Goal: Task Accomplishment & Management: Complete application form

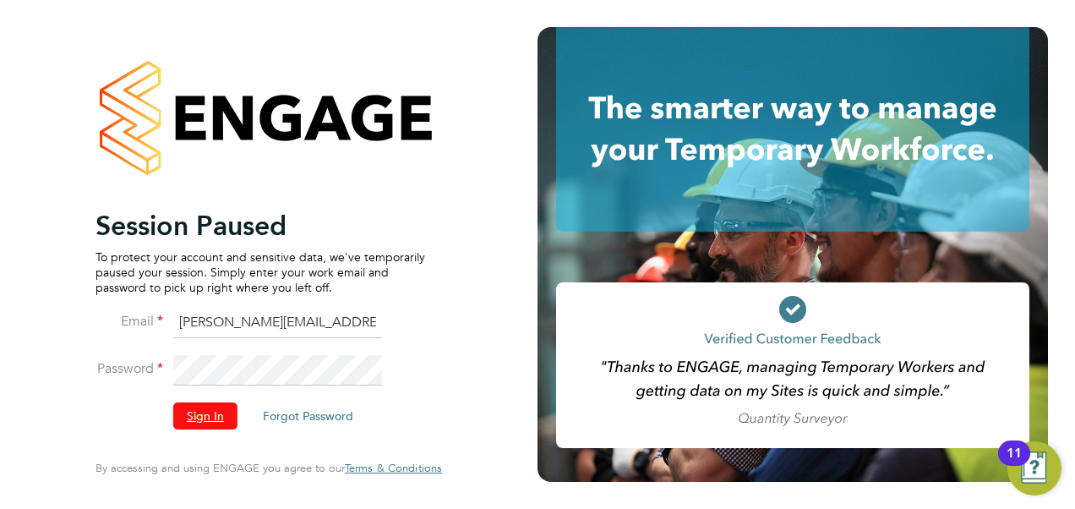
click at [216, 410] on button "Sign In" at bounding box center [205, 415] width 64 height 27
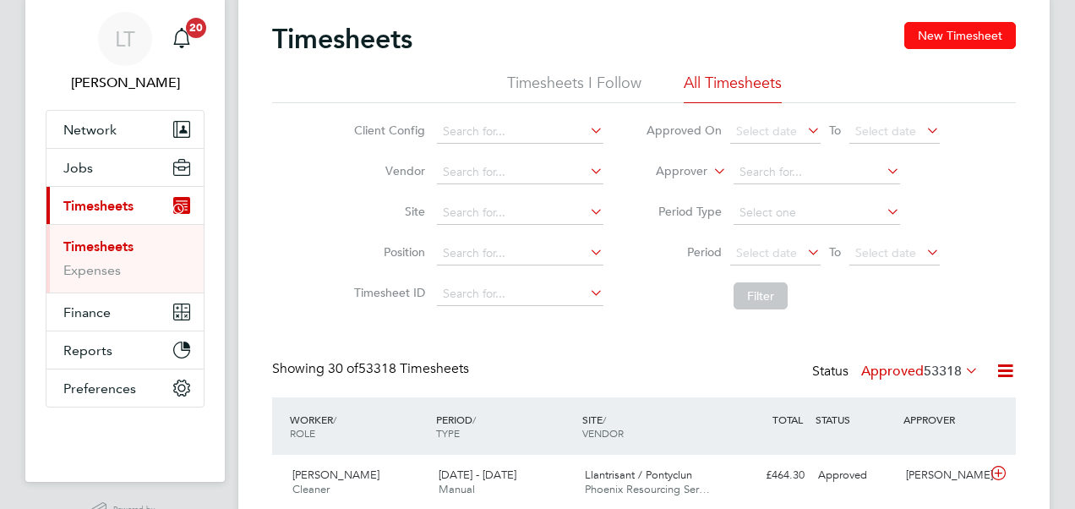
click at [989, 42] on button "New Timesheet" at bounding box center [960, 35] width 112 height 27
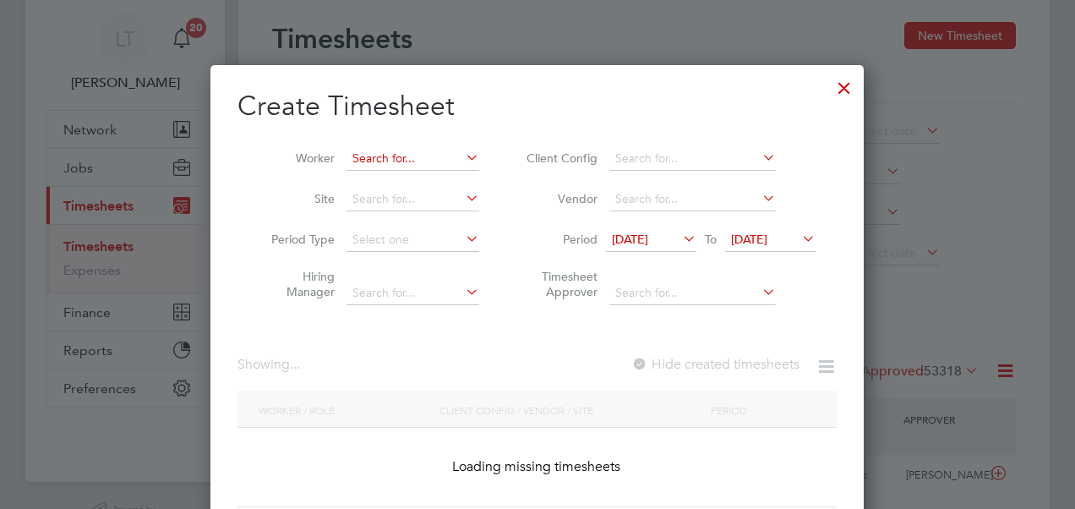
click at [389, 162] on input at bounding box center [413, 159] width 133 height 24
paste input "Aasim Javed"
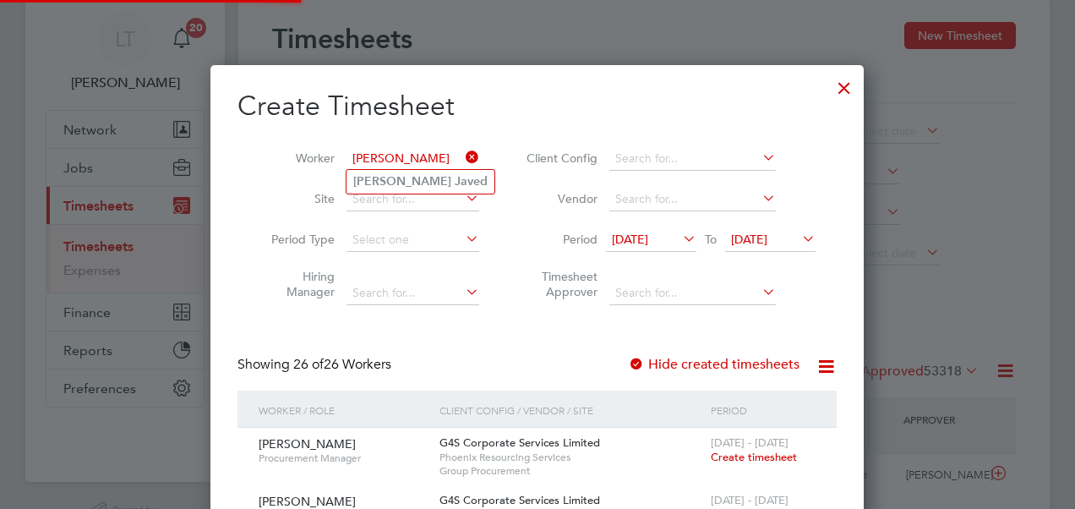
type input "Aasim Javed"
click at [448, 172] on li "Aasim Javed" at bounding box center [421, 181] width 148 height 23
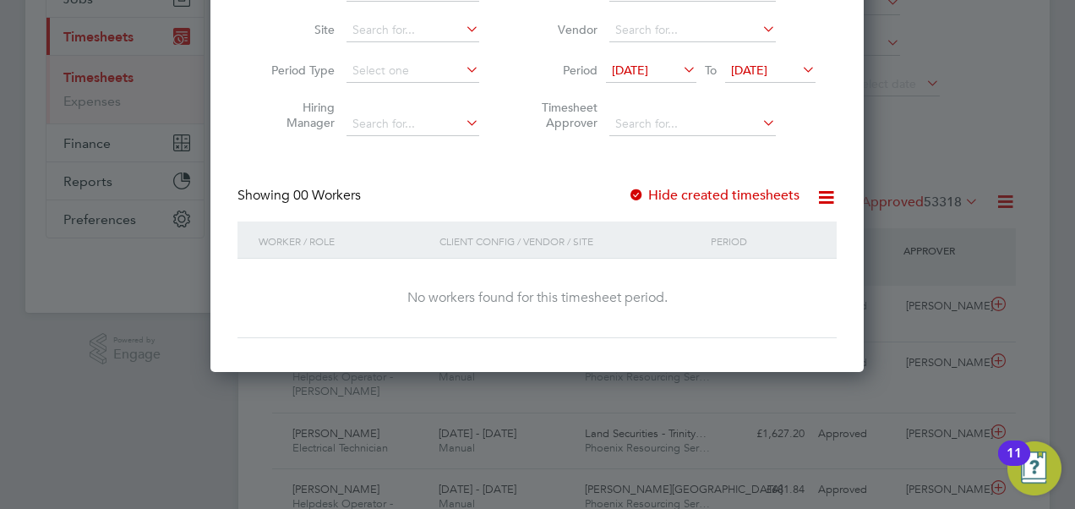
click at [680, 64] on icon at bounding box center [680, 69] width 0 height 24
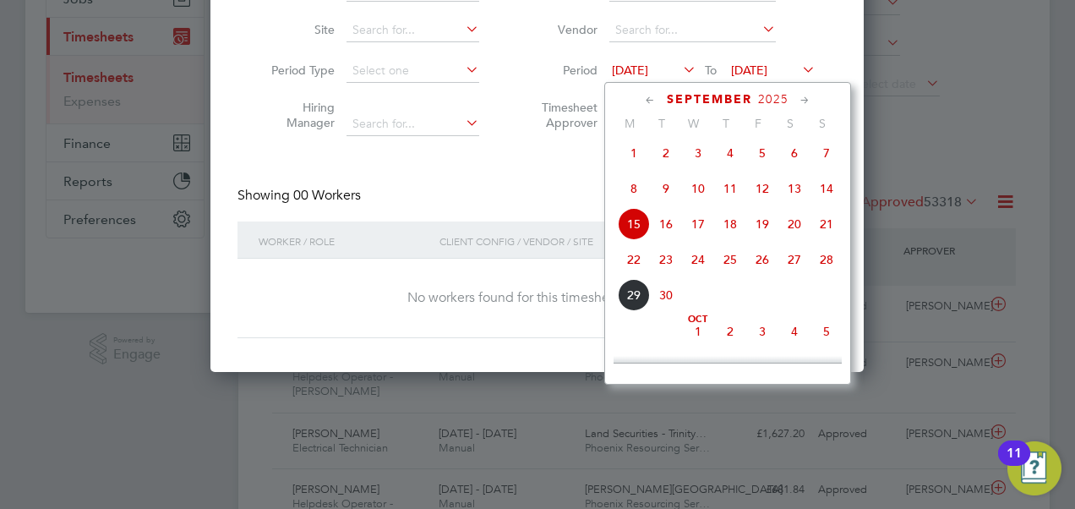
click at [634, 196] on span "8" at bounding box center [634, 188] width 32 height 32
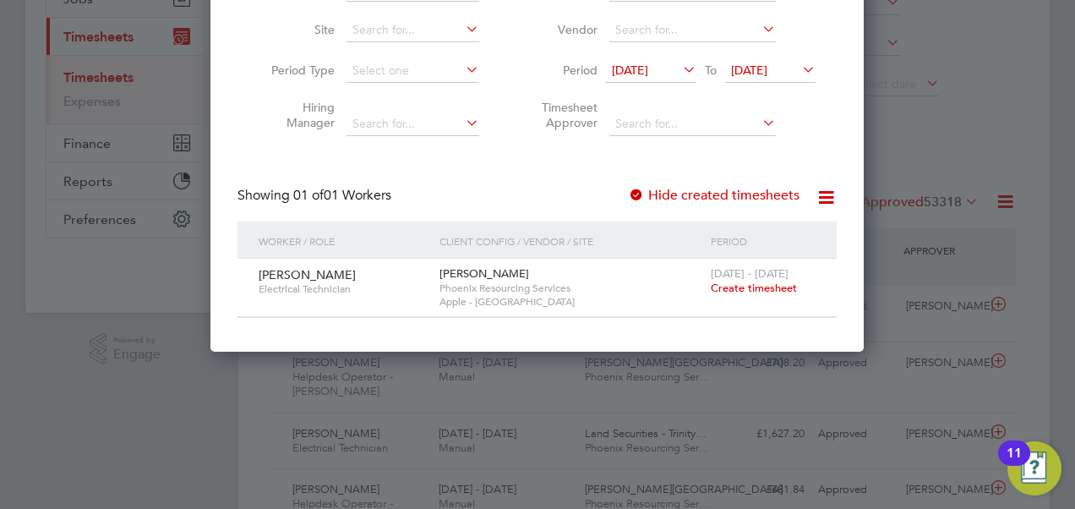
click at [762, 71] on span "22 Sep 2025" at bounding box center [749, 70] width 36 height 15
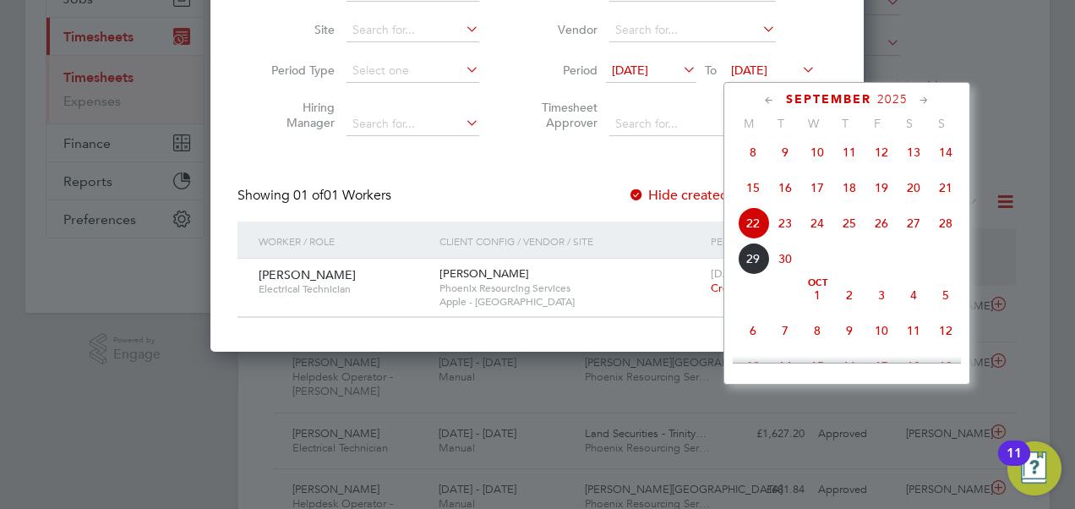
click at [678, 155] on div "Create Timesheet Worker Aasim Javed Site Period Type Hiring Manager Client Conf…" at bounding box center [537, 119] width 599 height 399
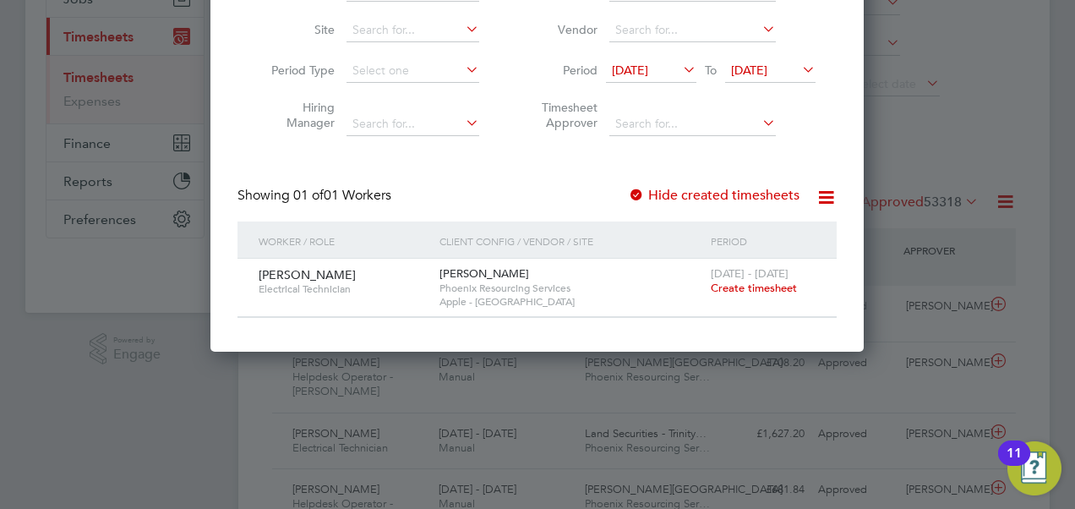
click at [49, 378] on div at bounding box center [537, 254] width 1075 height 509
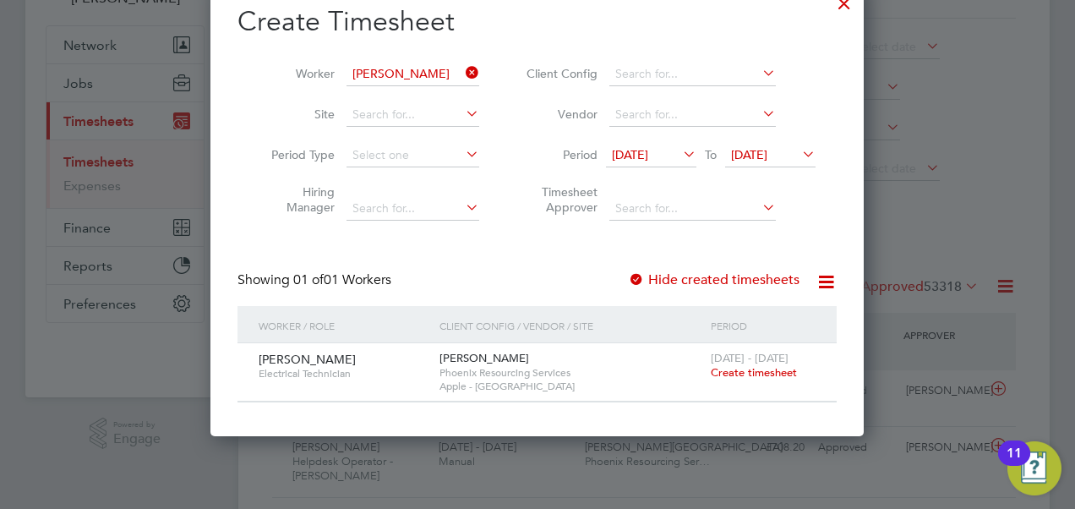
click at [680, 148] on icon at bounding box center [680, 154] width 0 height 24
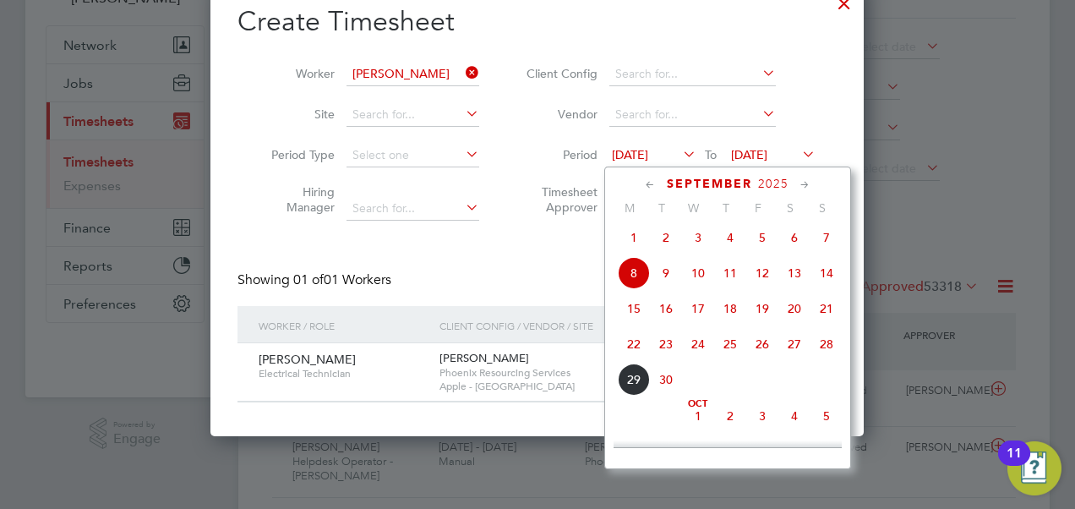
scroll to position [544, 0]
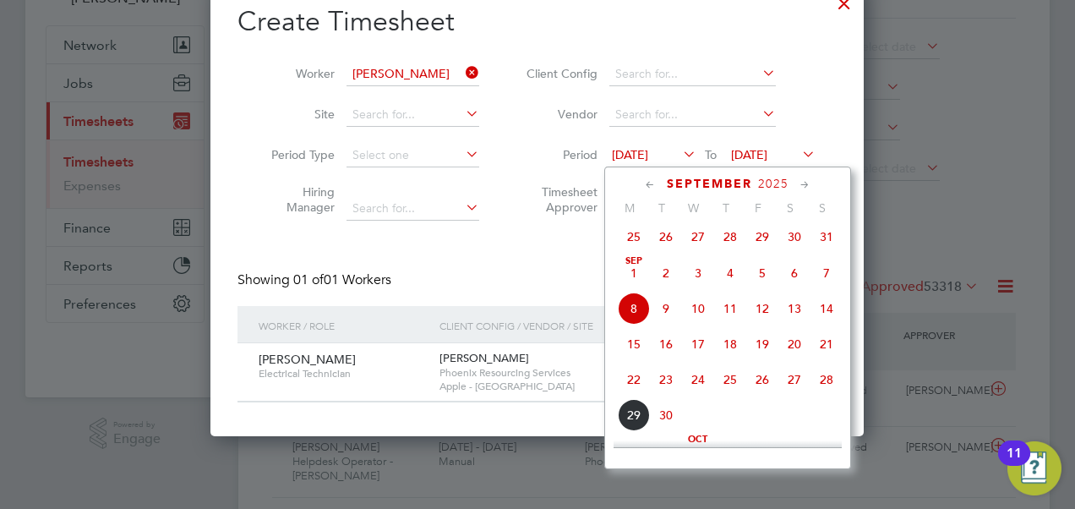
click at [636, 385] on span "22" at bounding box center [634, 379] width 32 height 32
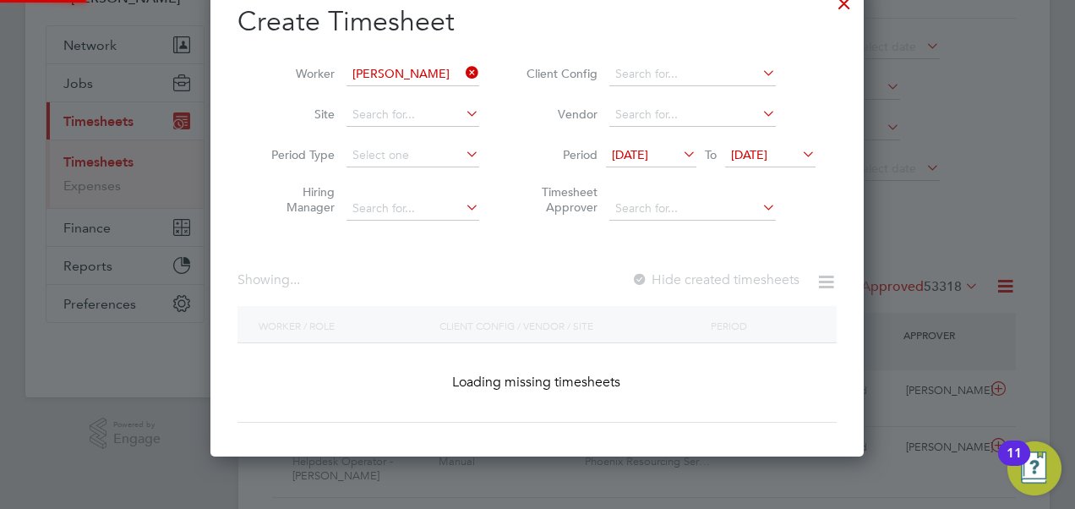
scroll to position [476, 654]
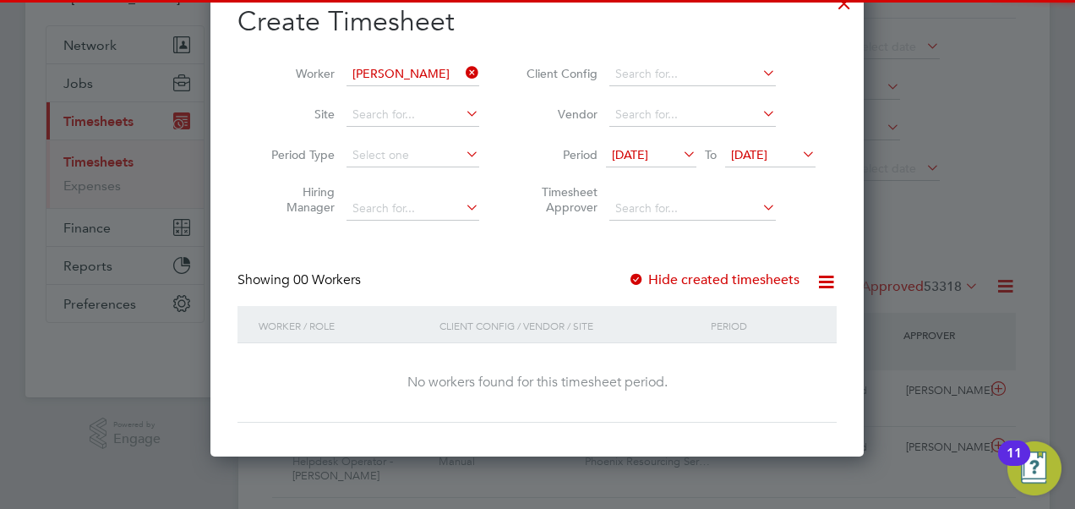
click at [784, 145] on span "22 Sep 2025" at bounding box center [770, 156] width 90 height 23
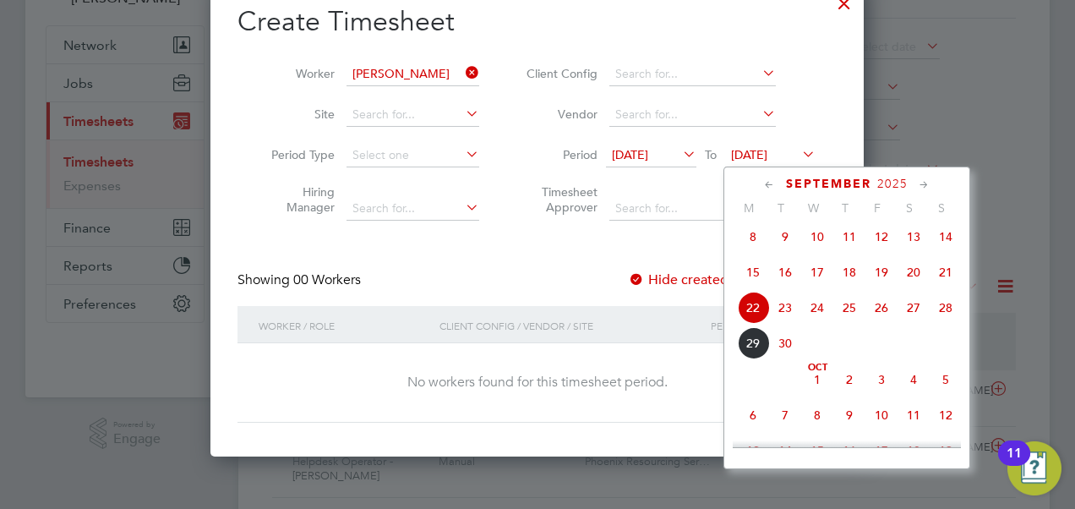
click at [786, 352] on span "30" at bounding box center [785, 343] width 32 height 32
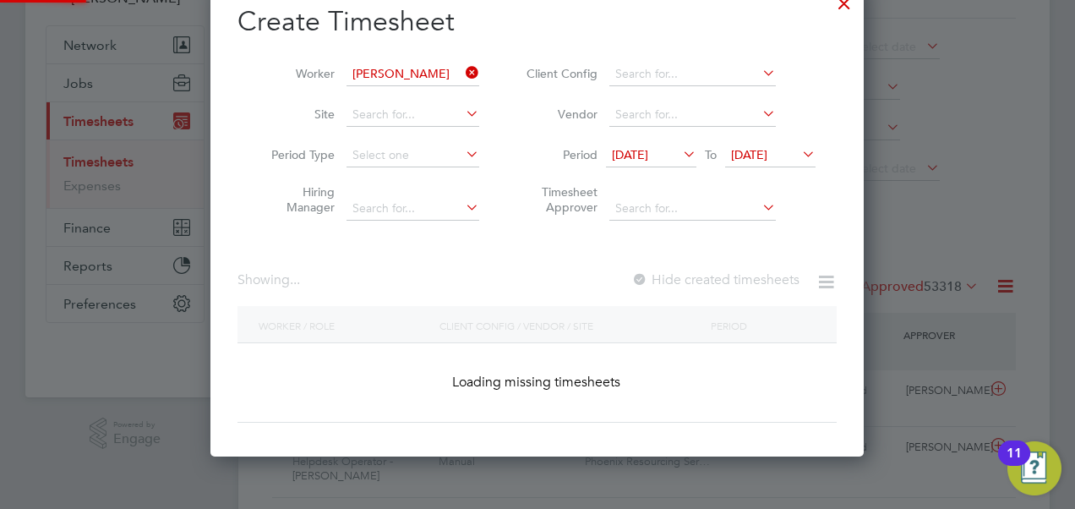
scroll to position [456, 654]
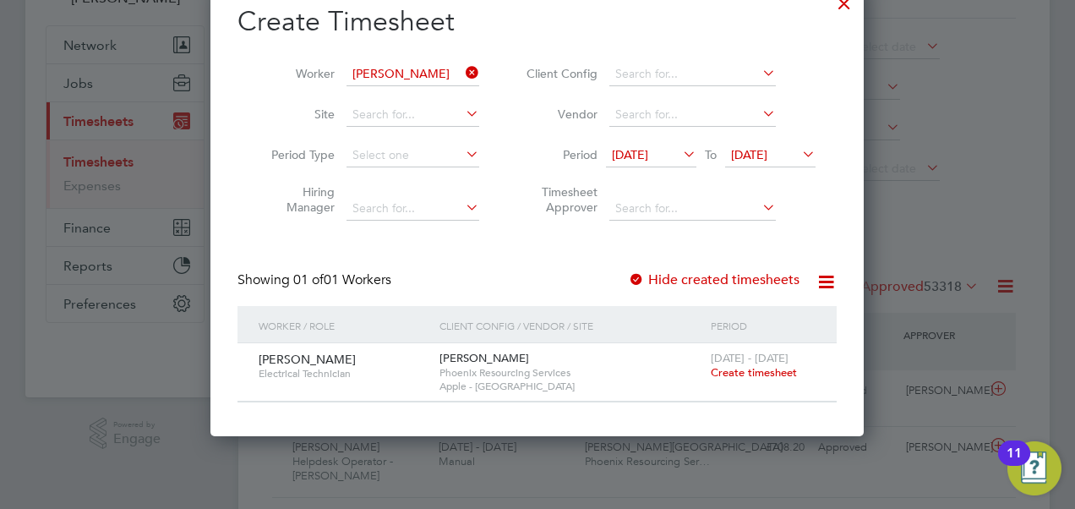
click at [754, 371] on span "Create timesheet" at bounding box center [754, 372] width 86 height 14
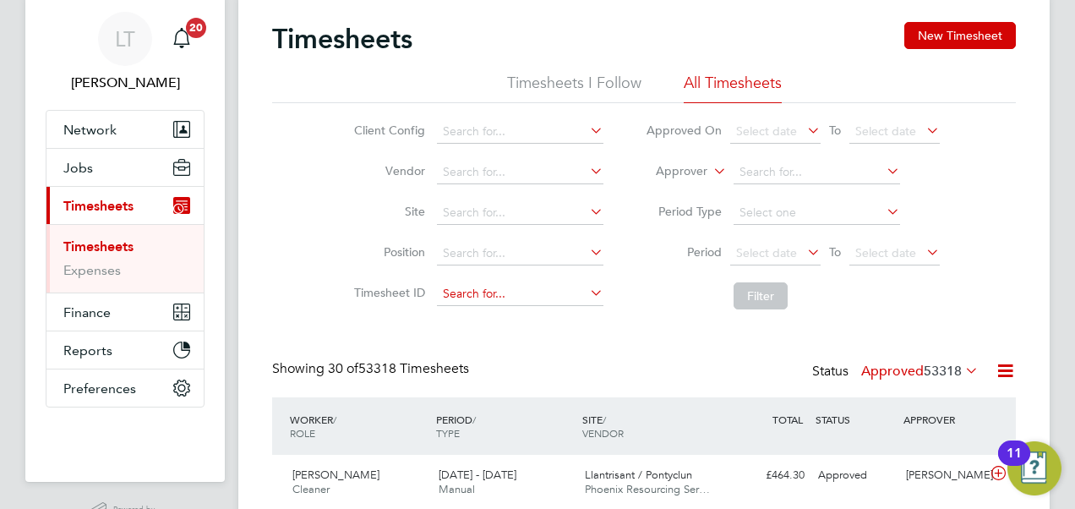
scroll to position [8, 8]
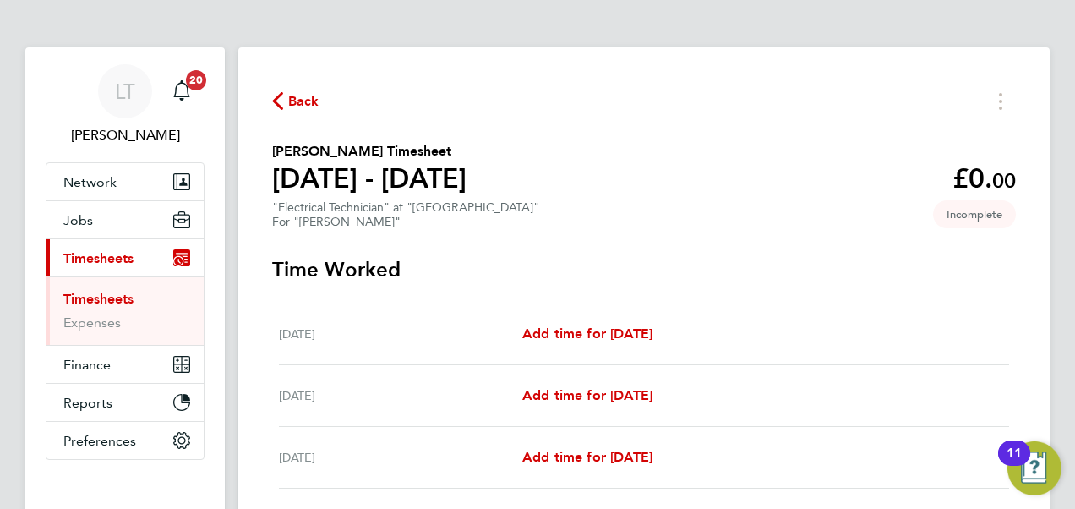
click at [101, 288] on ul "Timesheets Expenses" at bounding box center [124, 310] width 157 height 68
click at [101, 296] on link "Timesheets" at bounding box center [98, 299] width 70 height 16
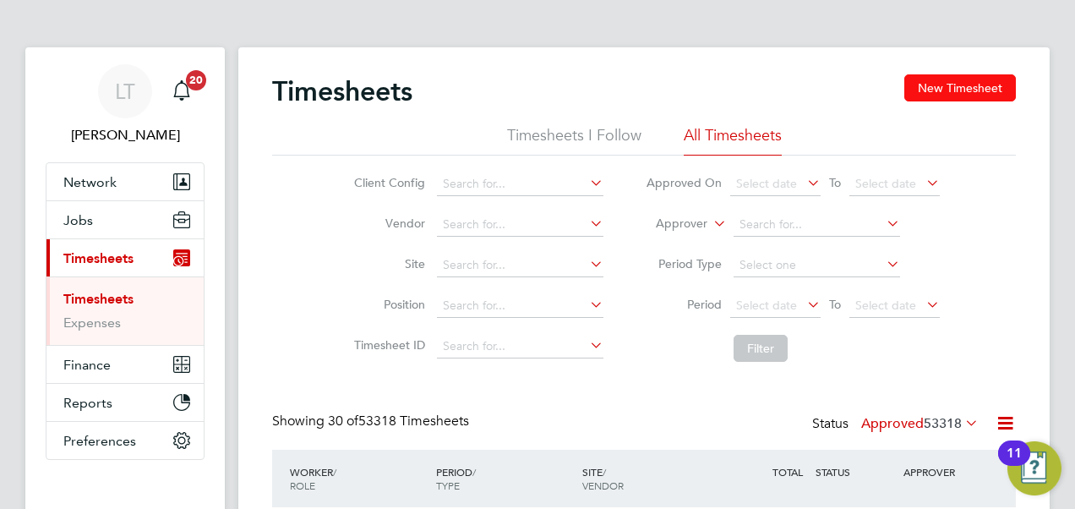
click at [937, 83] on button "New Timesheet" at bounding box center [960, 87] width 112 height 27
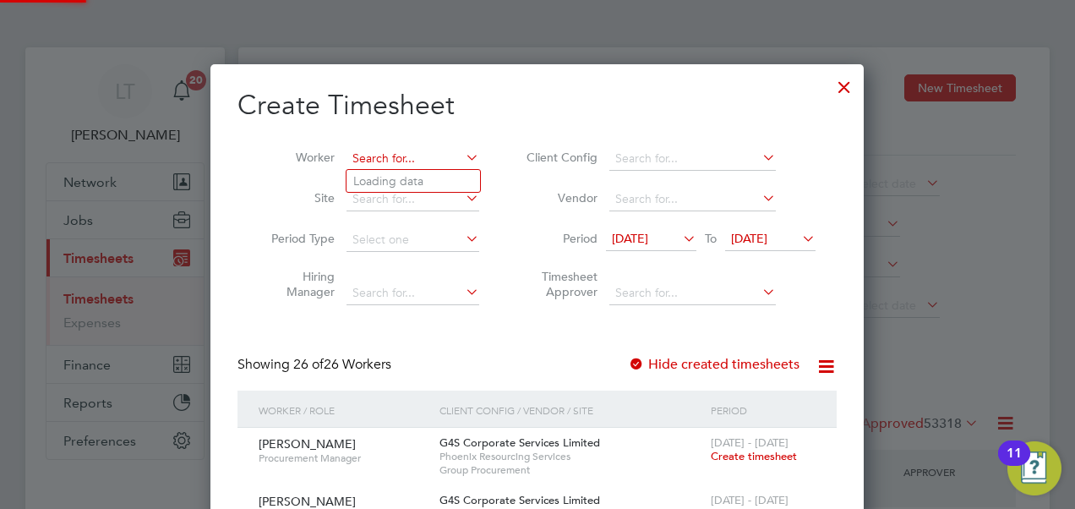
click at [392, 154] on input at bounding box center [413, 159] width 133 height 24
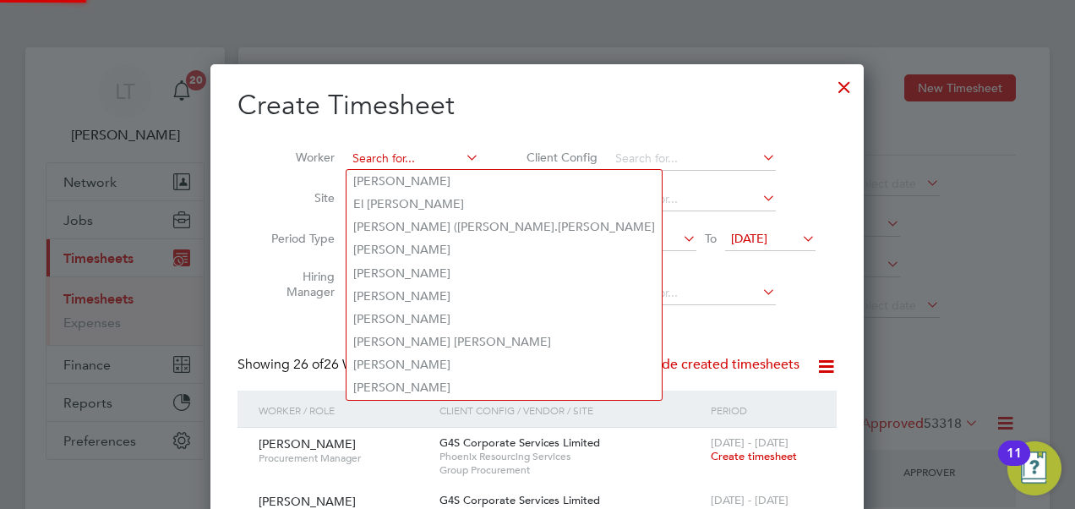
paste input "Aasim Javed"
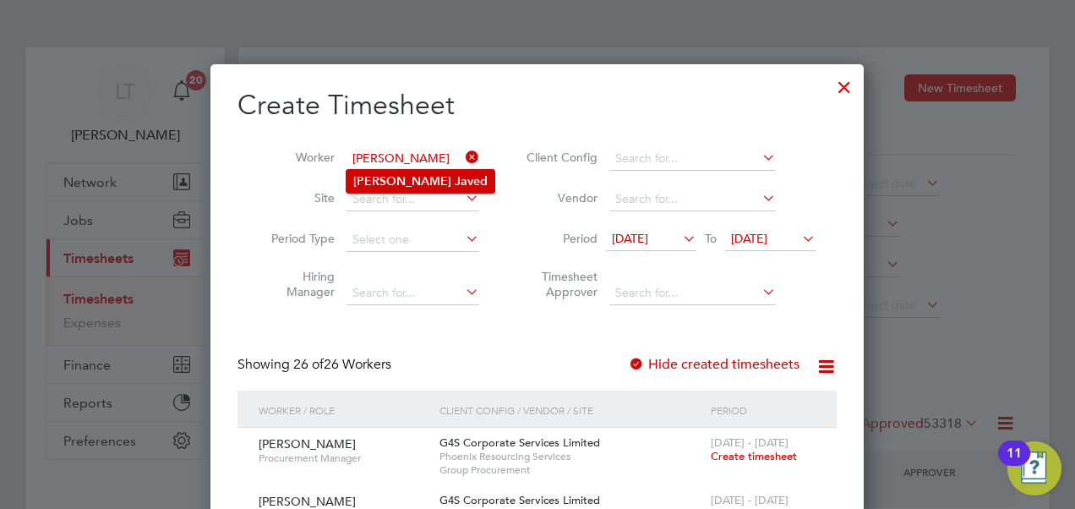
type input "Aasim Javed"
click at [381, 176] on b "Aasim" at bounding box center [402, 181] width 98 height 14
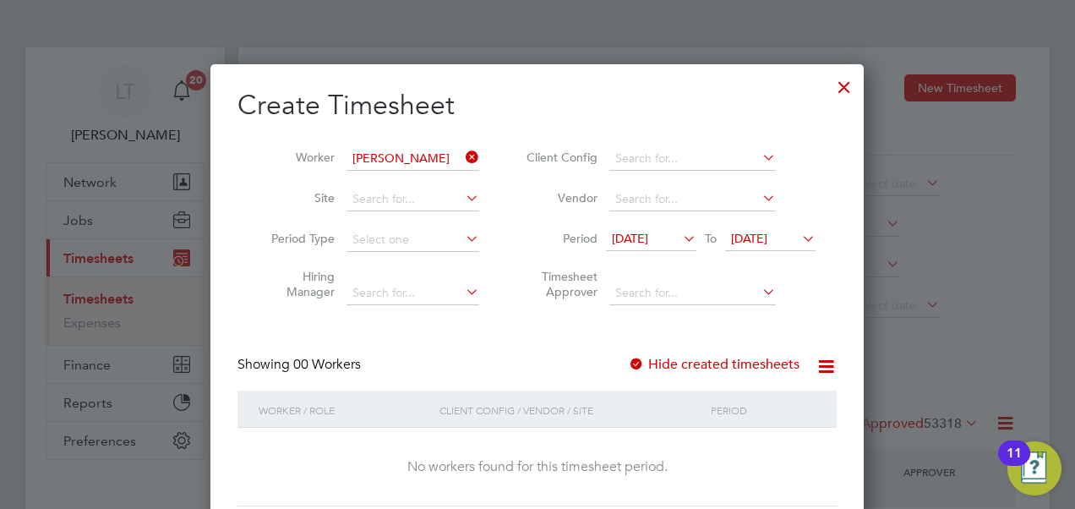
click at [680, 243] on icon at bounding box center [680, 239] width 0 height 24
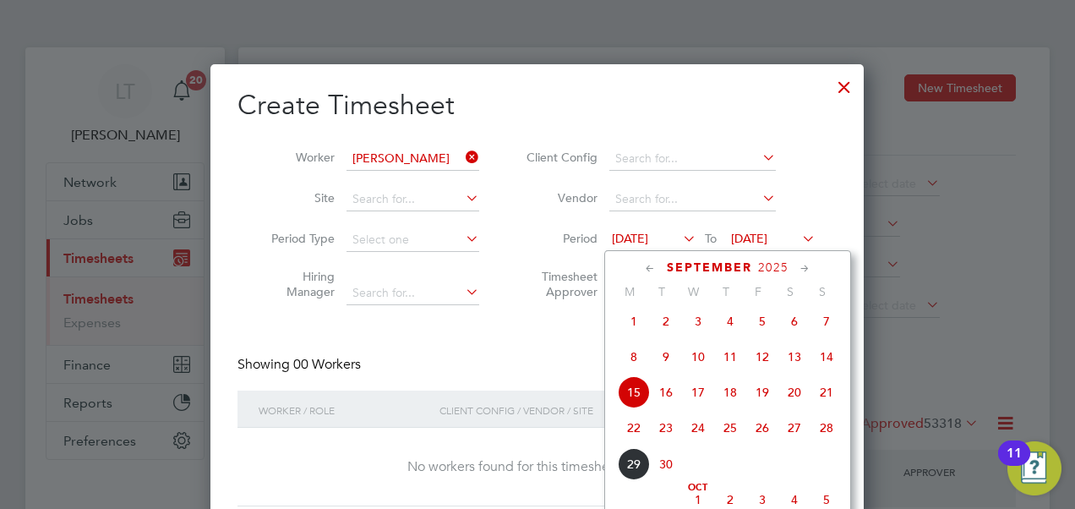
click at [795, 405] on span "20" at bounding box center [795, 392] width 32 height 32
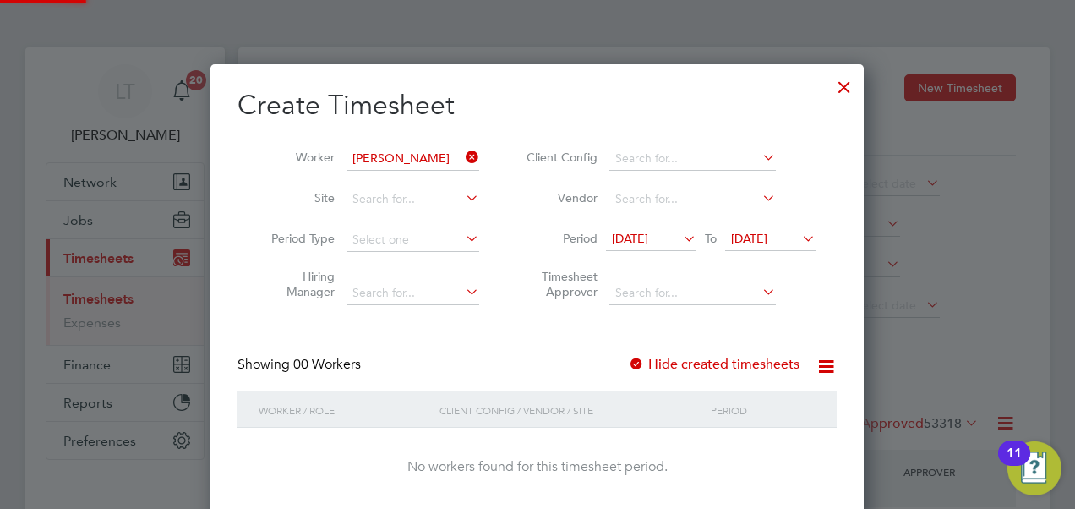
click at [768, 242] on span "22 Sep 2025" at bounding box center [749, 238] width 36 height 15
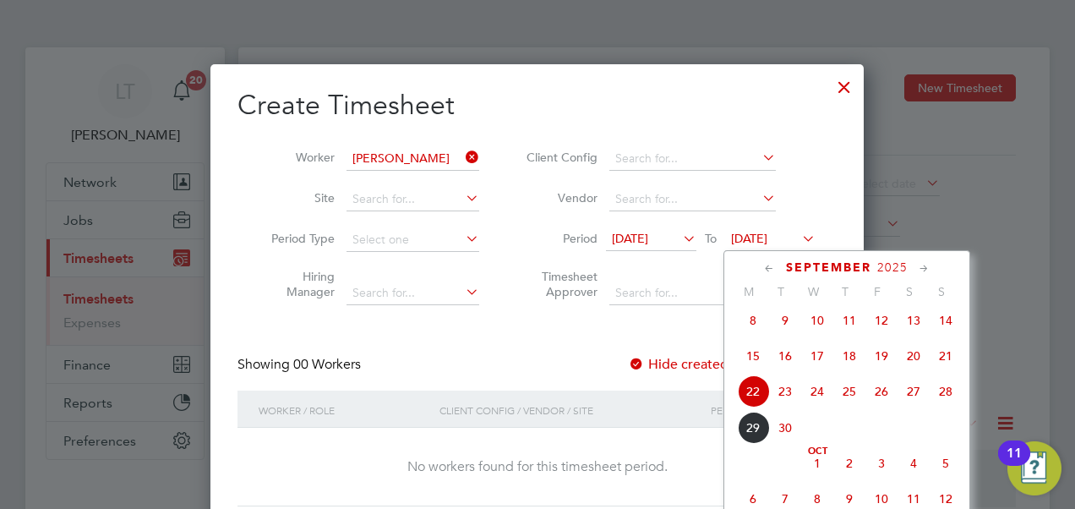
click at [943, 400] on span "28" at bounding box center [946, 391] width 32 height 32
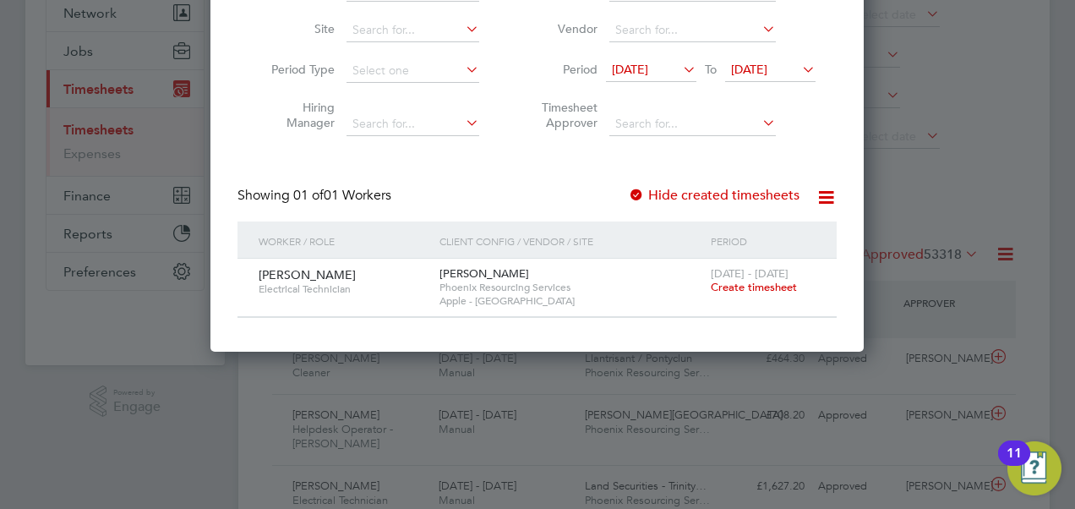
click at [174, 393] on div at bounding box center [537, 254] width 1075 height 509
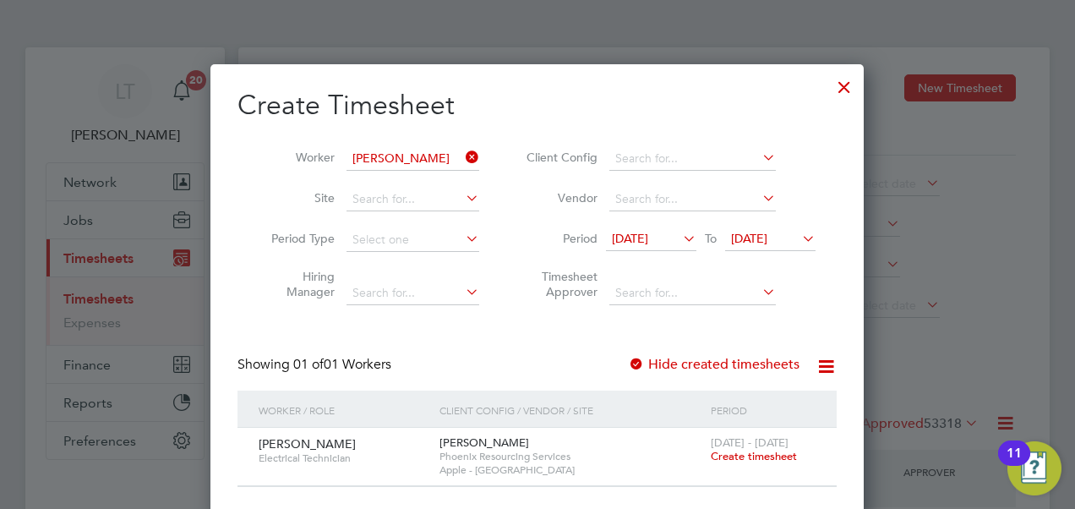
click at [848, 85] on div at bounding box center [844, 83] width 30 height 30
